Goal: Transaction & Acquisition: Purchase product/service

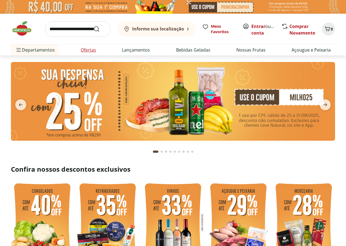
click at [90, 49] on link "Ofertas" at bounding box center [88, 50] width 15 height 7
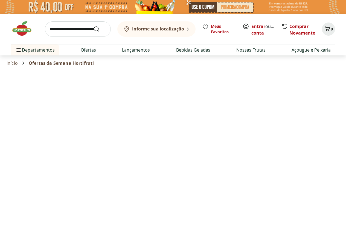
select select "**********"
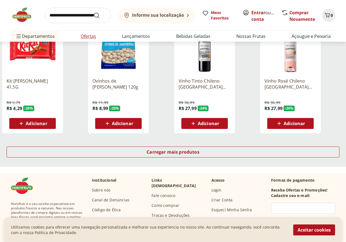
scroll to position [329, 0]
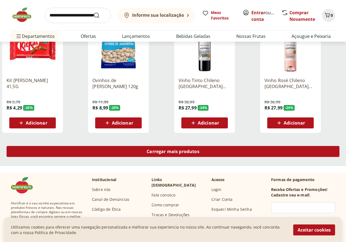
click at [200, 149] on span "Carregar mais produtos" at bounding box center [173, 151] width 53 height 4
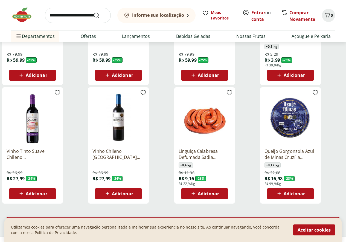
scroll to position [657, 0]
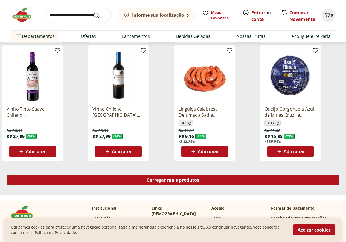
click at [200, 177] on span "Carregar mais produtos" at bounding box center [173, 179] width 53 height 4
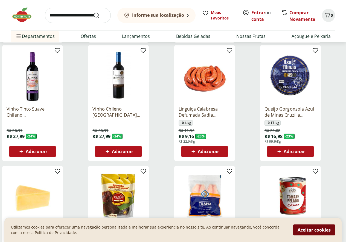
click at [307, 230] on button "Aceitar cookies" at bounding box center [315, 229] width 42 height 11
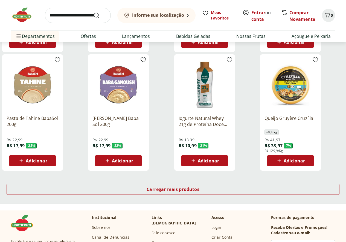
scroll to position [1013, 0]
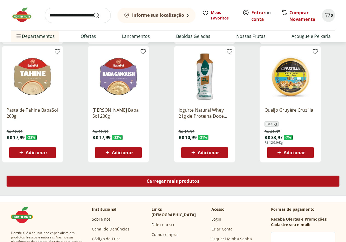
click at [200, 179] on span "Carregar mais produtos" at bounding box center [173, 181] width 53 height 4
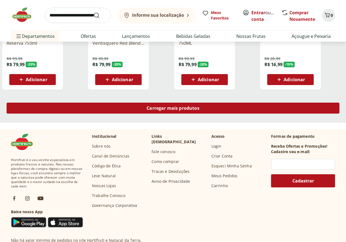
scroll to position [1451, 0]
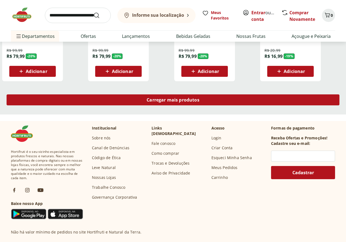
click at [200, 97] on span "Carregar mais produtos" at bounding box center [173, 99] width 53 height 4
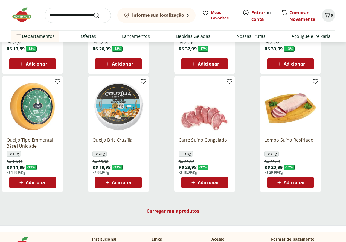
scroll to position [1698, 0]
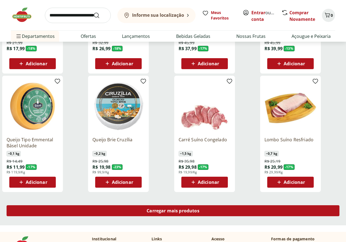
click at [200, 208] on span "Carregar mais produtos" at bounding box center [173, 210] width 53 height 4
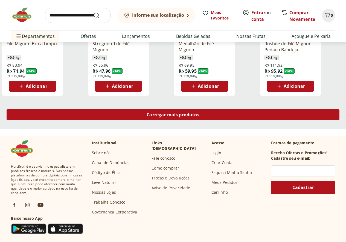
scroll to position [2163, 0]
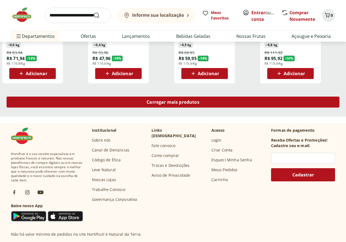
click at [200, 100] on span "Carregar mais produtos" at bounding box center [173, 102] width 53 height 4
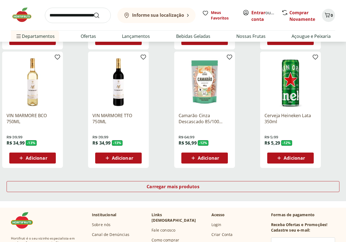
scroll to position [2574, 0]
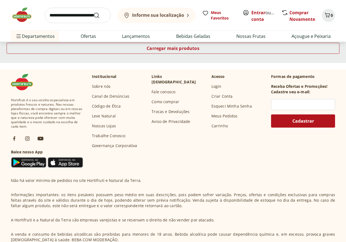
click at [91, 15] on input "search" at bounding box center [78, 15] width 66 height 15
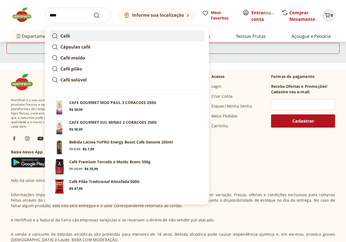
click at [81, 37] on link "Café" at bounding box center [127, 35] width 155 height 11
type input "****"
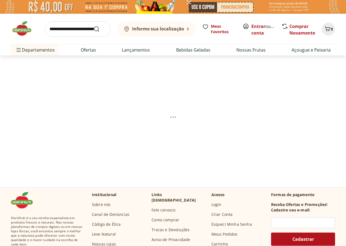
select select "**********"
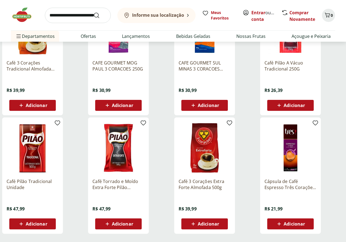
scroll to position [219, 0]
